Goal: Browse casually

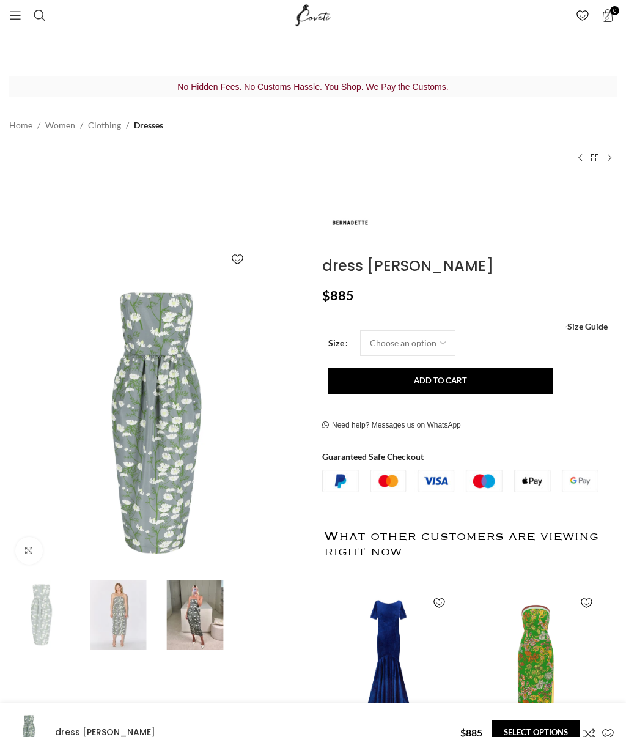
click at [210, 616] on img at bounding box center [195, 614] width 71 height 71
click at [197, 633] on img at bounding box center [195, 614] width 71 height 71
click at [199, 617] on img at bounding box center [195, 614] width 71 height 71
click at [204, 619] on img at bounding box center [195, 614] width 71 height 71
click at [127, 620] on img at bounding box center [118, 614] width 71 height 71
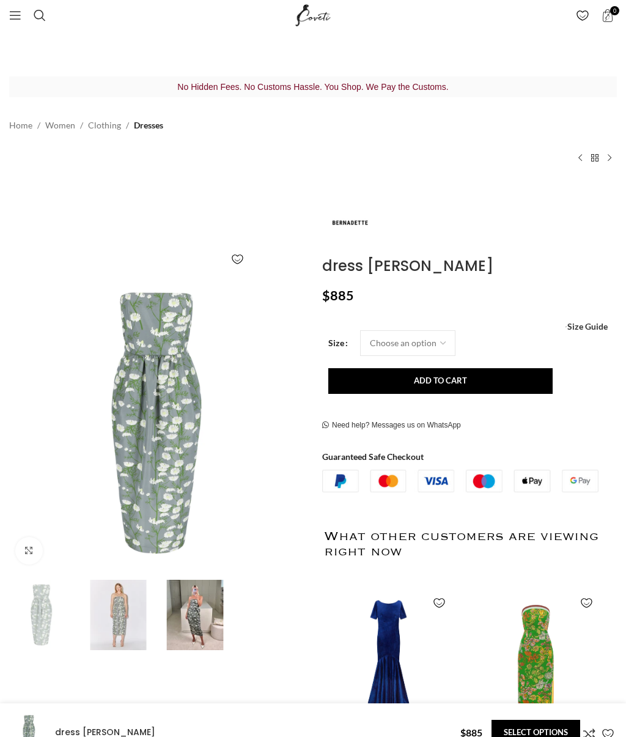
click at [123, 625] on img at bounding box center [118, 614] width 71 height 71
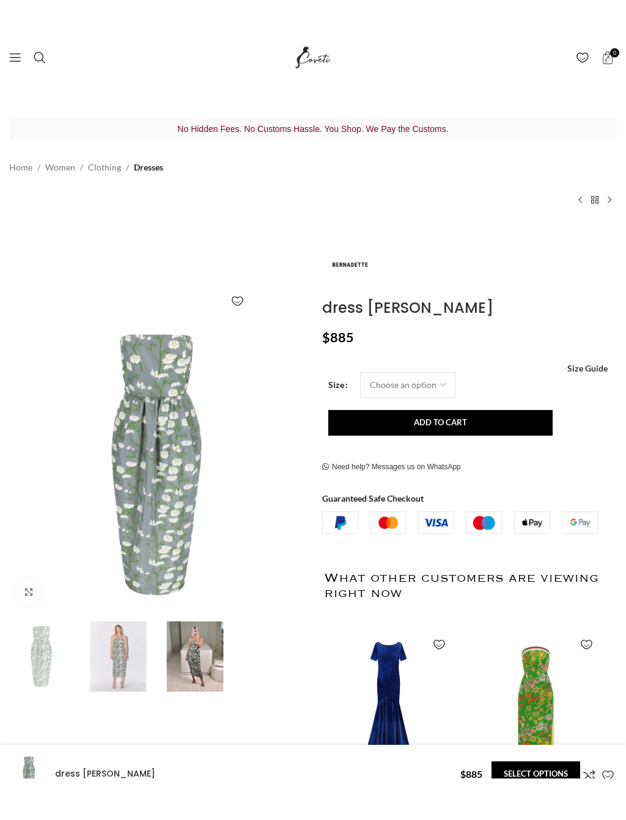
scroll to position [194, 0]
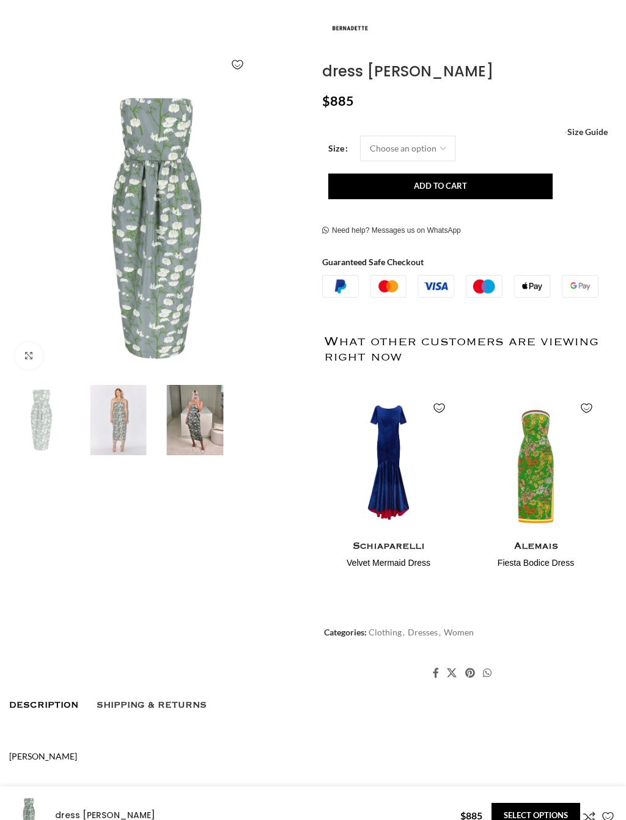
click at [133, 424] on img at bounding box center [118, 420] width 71 height 71
click at [127, 433] on img at bounding box center [118, 420] width 71 height 71
click at [196, 425] on img at bounding box center [195, 420] width 71 height 71
click at [117, 438] on img at bounding box center [118, 420] width 71 height 71
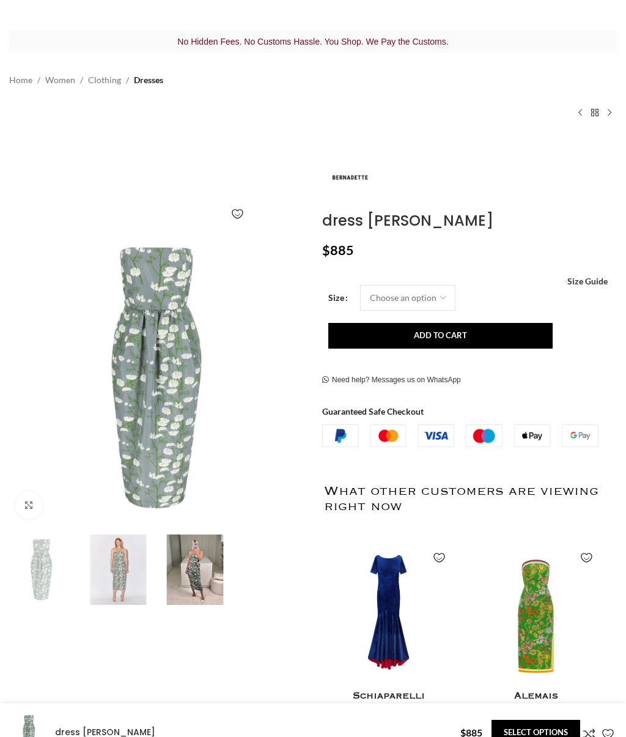
scroll to position [0, 0]
